Goal: Navigation & Orientation: Find specific page/section

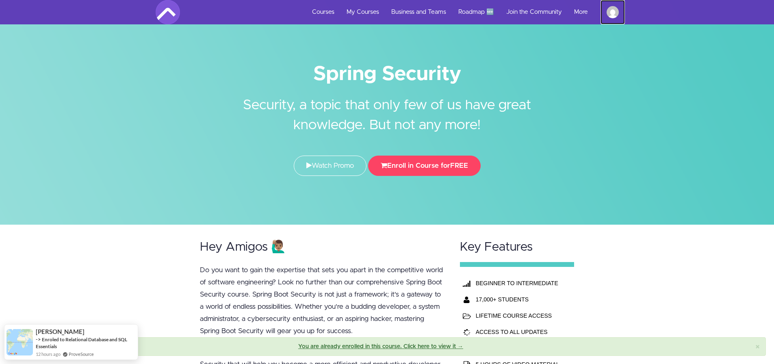
click at [612, 18] on img at bounding box center [612, 12] width 12 height 12
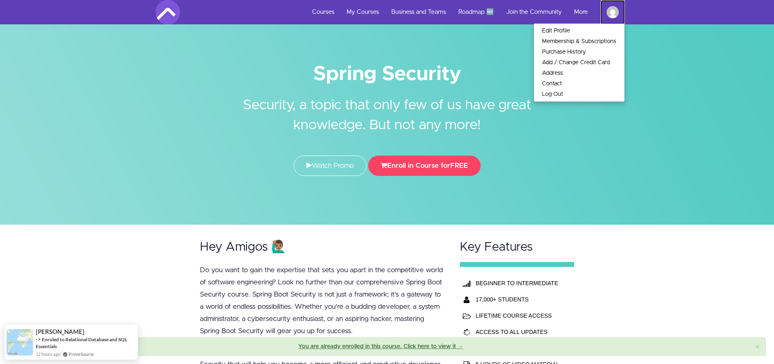
click at [612, 18] on img at bounding box center [612, 12] width 12 height 12
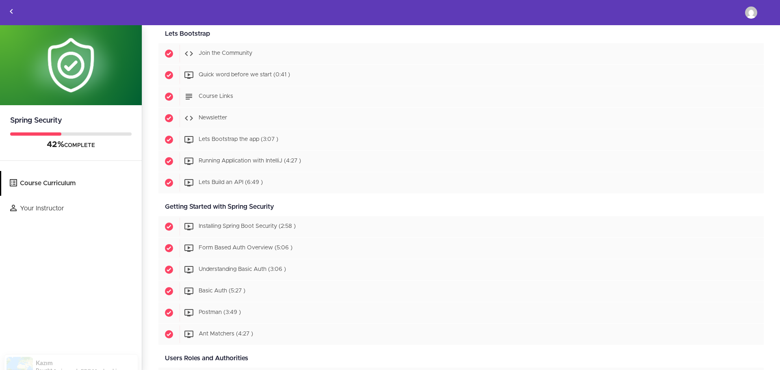
scroll to position [80, 0]
click at [102, 351] on div "Kazım Bought Amigoscode PRO Membership 6 hours ago ProveSource" at bounding box center [76, 346] width 87 height 24
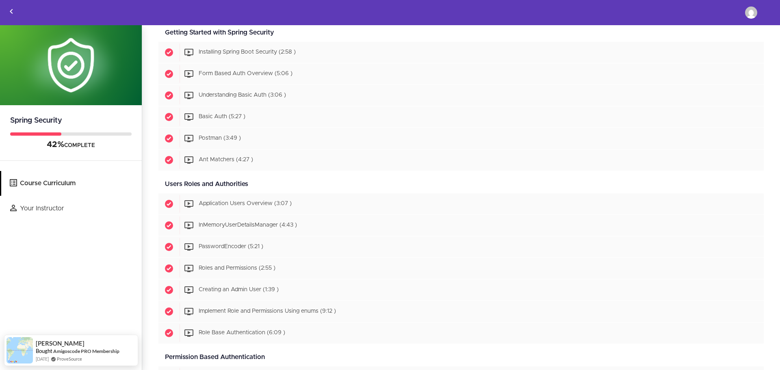
scroll to position [253, 0]
